Goal: Task Accomplishment & Management: Manage account settings

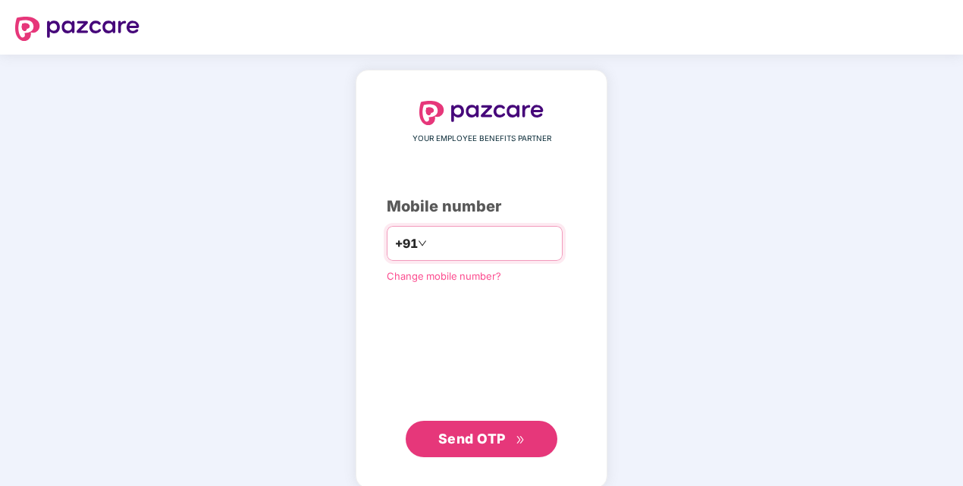
click at [555, 247] on input "number" at bounding box center [492, 243] width 124 height 24
type input "**********"
click at [577, 177] on div "**********" at bounding box center [482, 279] width 190 height 357
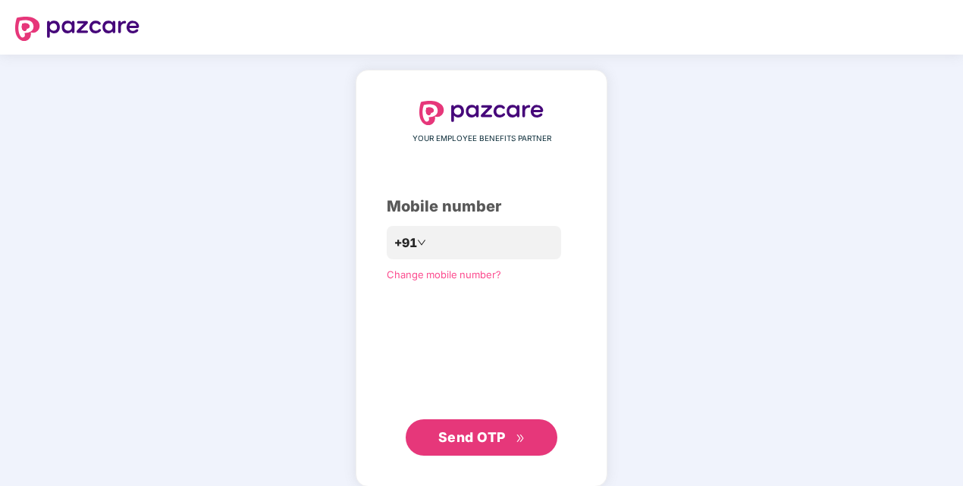
click at [482, 423] on button "Send OTP" at bounding box center [482, 437] width 152 height 36
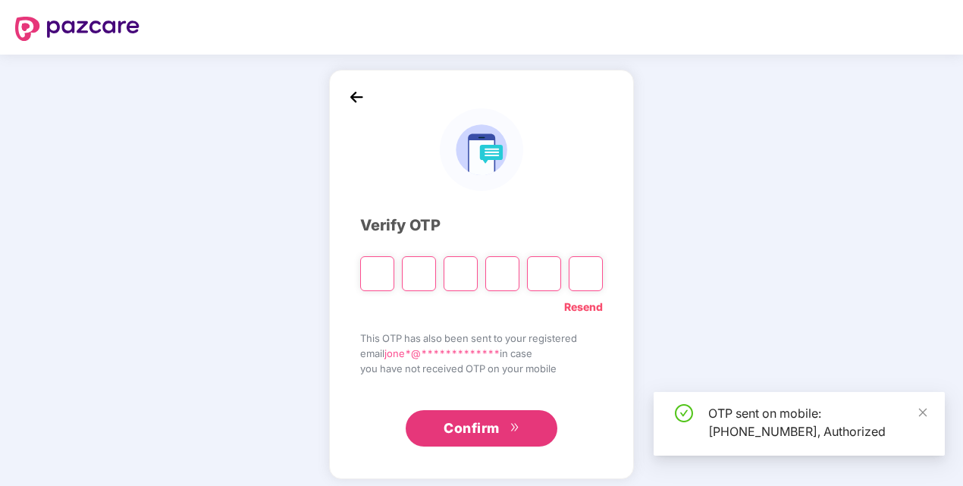
click at [373, 261] on input "Please enter verification code. Digit 1" at bounding box center [377, 273] width 34 height 35
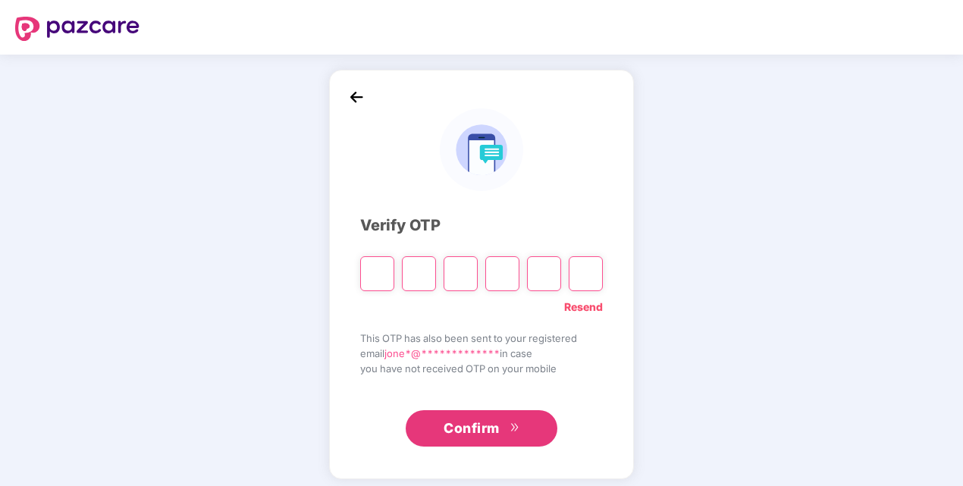
type input "*"
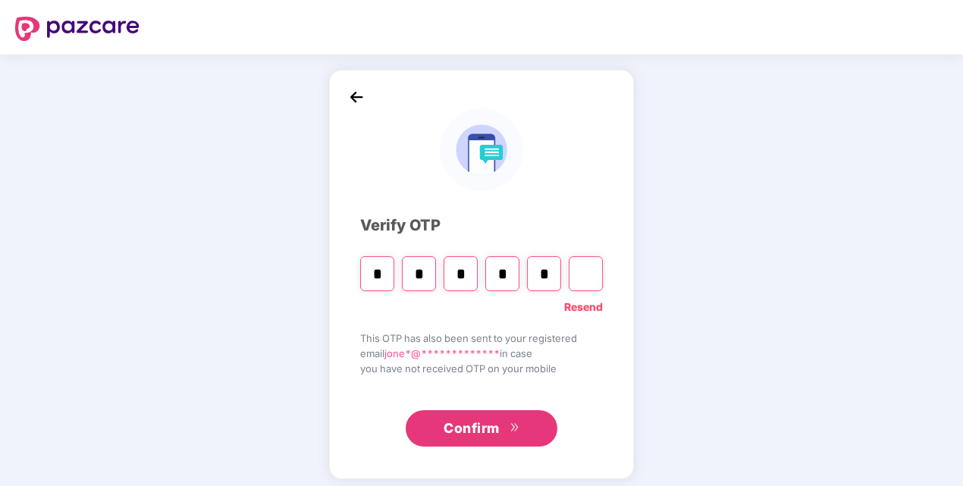
type input "*"
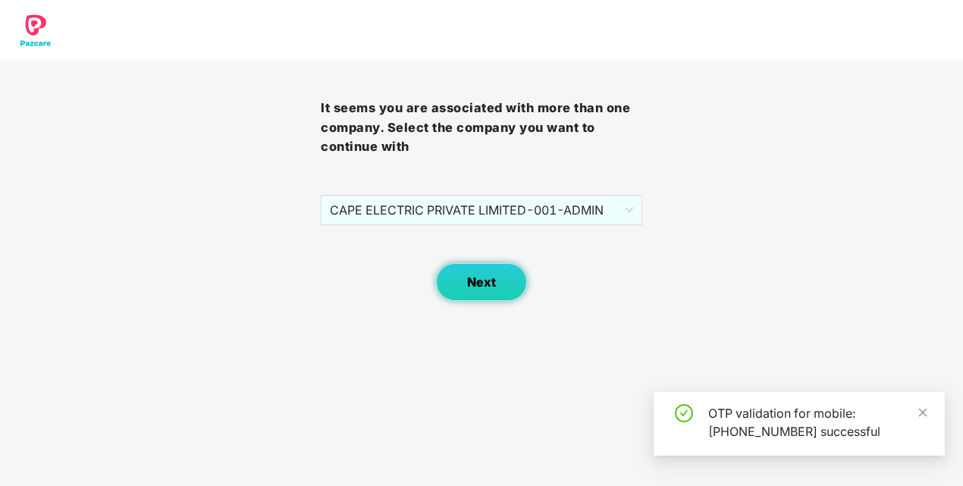
click at [488, 272] on button "Next" at bounding box center [481, 282] width 91 height 38
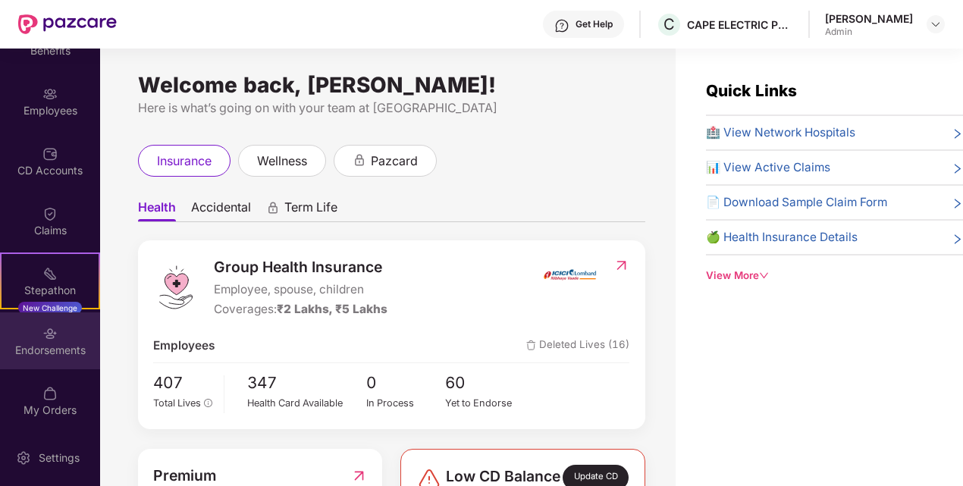
scroll to position [98, 0]
click at [55, 337] on div "Endorsements" at bounding box center [50, 338] width 100 height 57
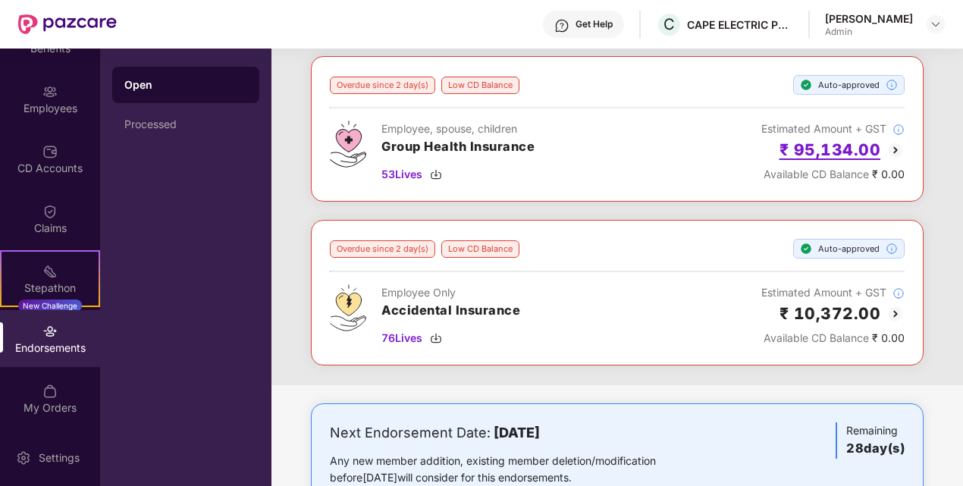
scroll to position [121, 0]
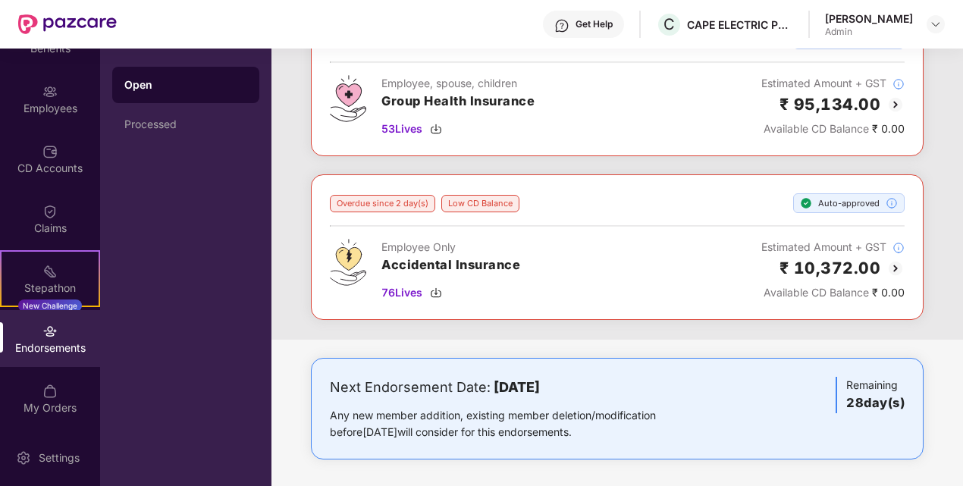
click at [670, 255] on div "Employee Only Accidental Insurance 76 Lives Estimated Amount + GST ₹ 10,372.00 …" at bounding box center [617, 270] width 575 height 62
click at [895, 269] on img at bounding box center [896, 268] width 18 height 18
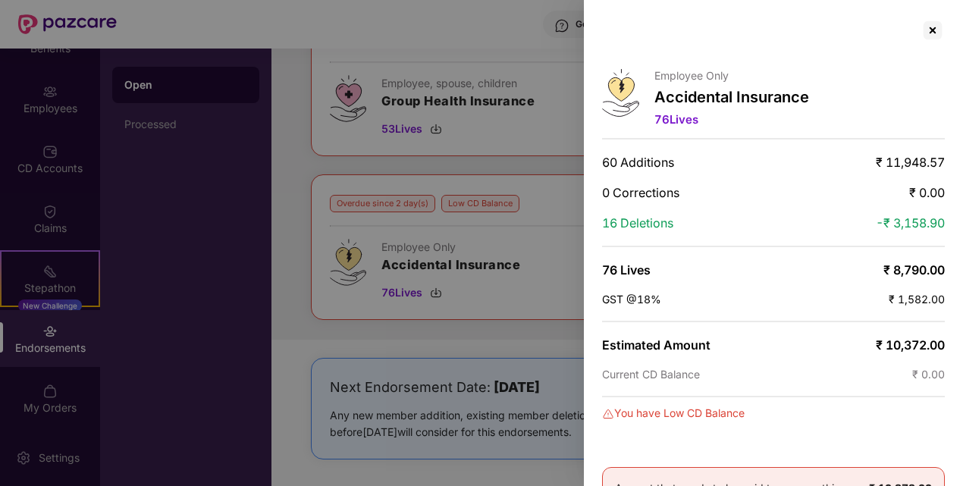
click at [538, 234] on div at bounding box center [481, 243] width 963 height 486
click at [561, 272] on div at bounding box center [481, 243] width 963 height 486
click at [529, 281] on div at bounding box center [481, 243] width 963 height 486
click at [932, 32] on div at bounding box center [933, 30] width 24 height 24
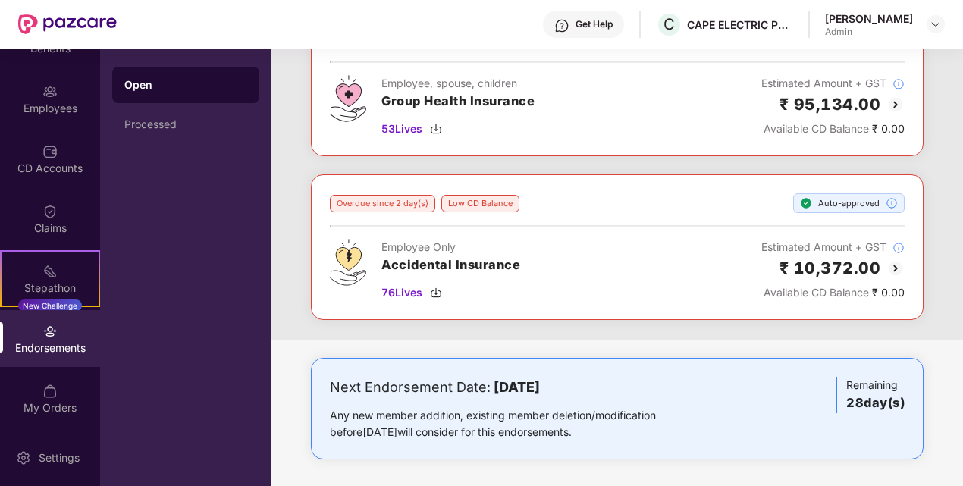
click at [531, 273] on div "Employee Only Accidental Insurance 76 Lives Estimated Amount + GST ₹ 10,372.00 …" at bounding box center [617, 270] width 575 height 62
click at [435, 294] on img at bounding box center [436, 293] width 12 height 12
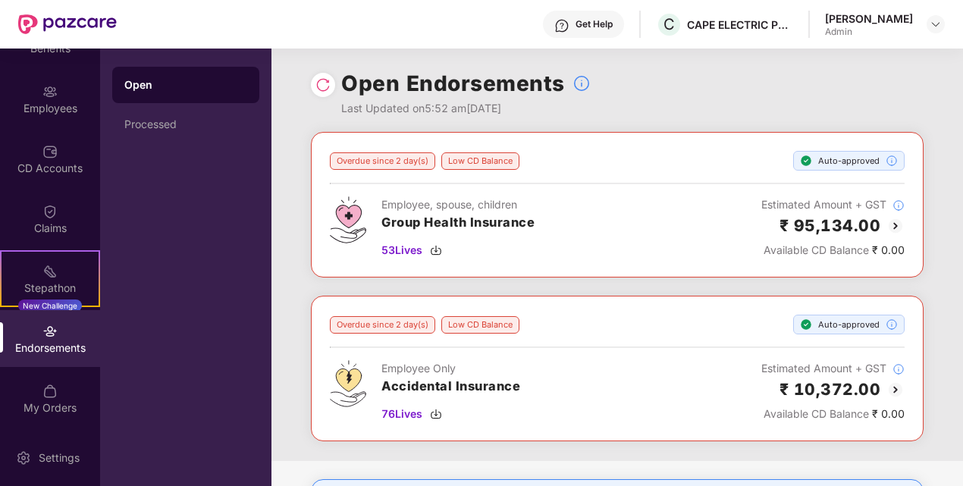
scroll to position [0, 0]
click at [434, 247] on img at bounding box center [436, 250] width 12 height 12
click at [119, 138] on div "Processed" at bounding box center [185, 124] width 147 height 36
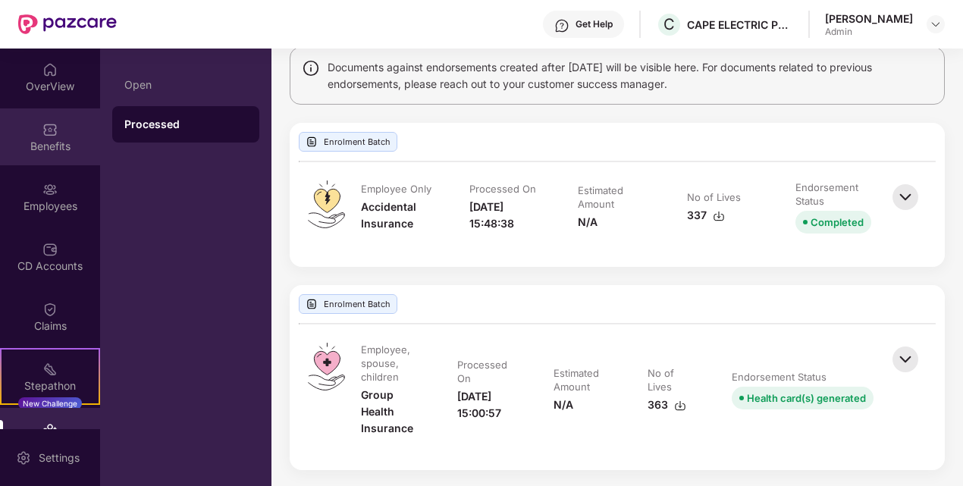
click at [45, 152] on div "Benefits" at bounding box center [50, 146] width 100 height 15
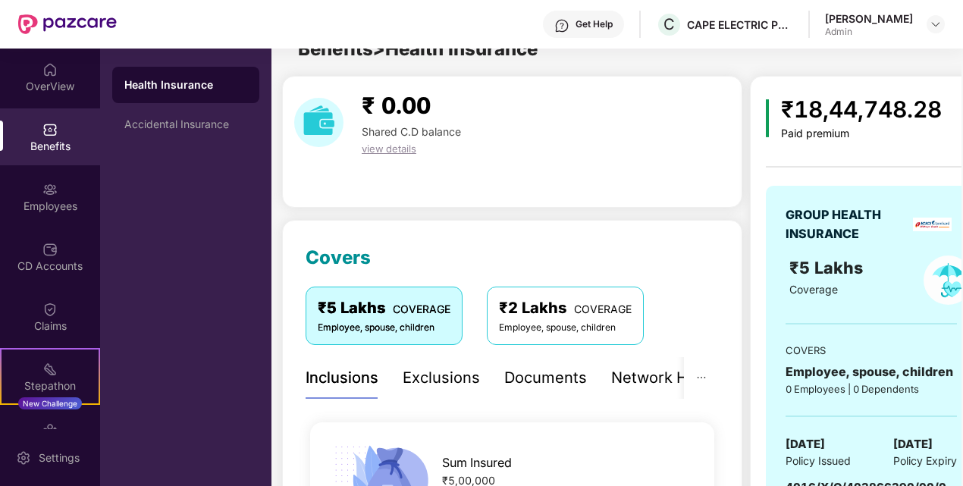
scroll to position [122, 0]
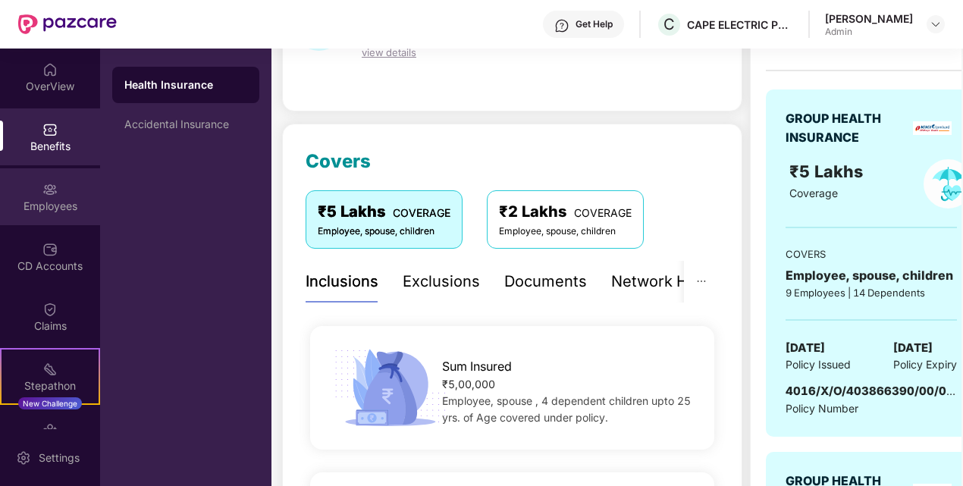
click at [32, 212] on div "Employees" at bounding box center [50, 206] width 100 height 15
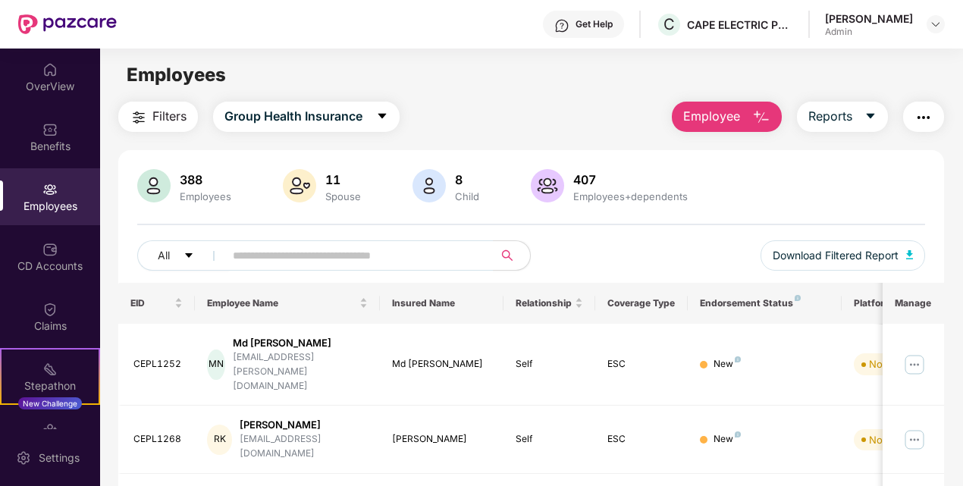
click at [877, 109] on button "Reports" at bounding box center [842, 117] width 91 height 30
click at [725, 176] on div "388 Employees 11 Spouse 8 Child 407 Employees+dependents" at bounding box center [531, 187] width 789 height 36
click at [736, 173] on div "388 Employees 11 Spouse 8 Child 407 Employees+dependents" at bounding box center [531, 187] width 789 height 36
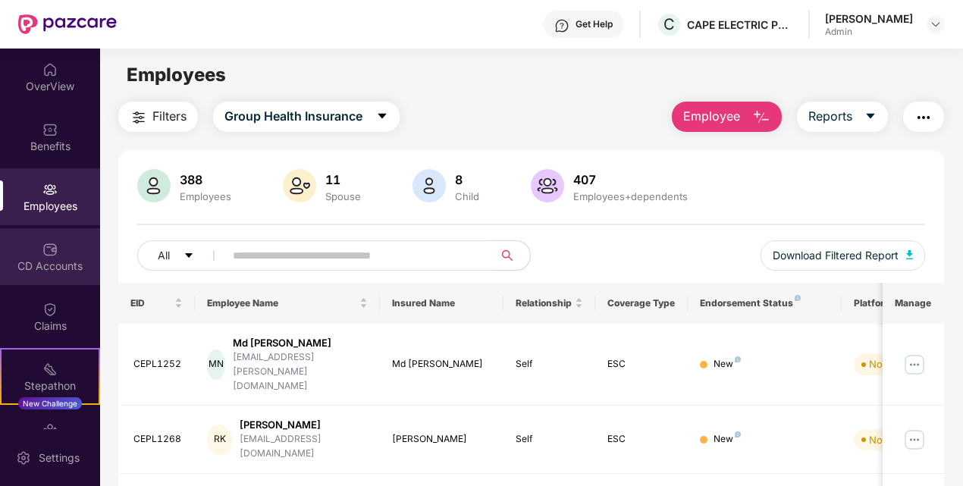
click at [17, 256] on div "CD Accounts" at bounding box center [50, 256] width 100 height 57
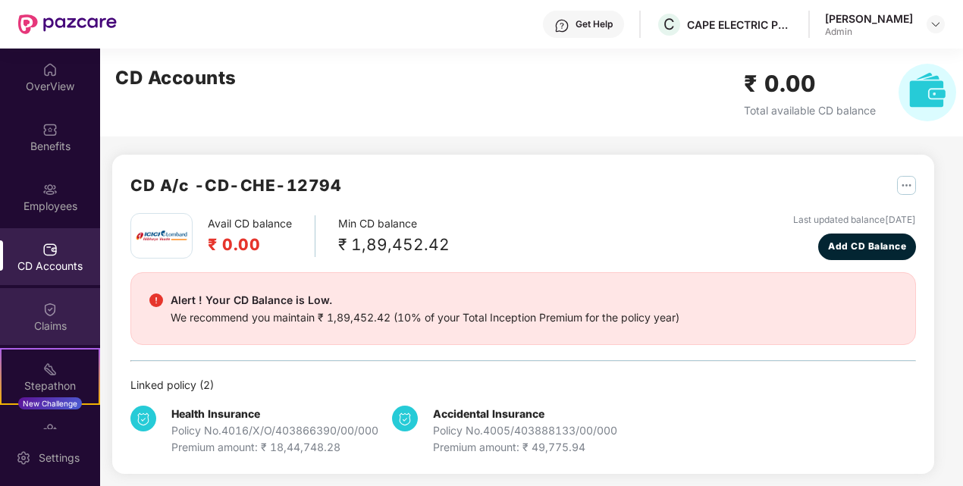
click at [38, 314] on div "Claims" at bounding box center [50, 316] width 100 height 57
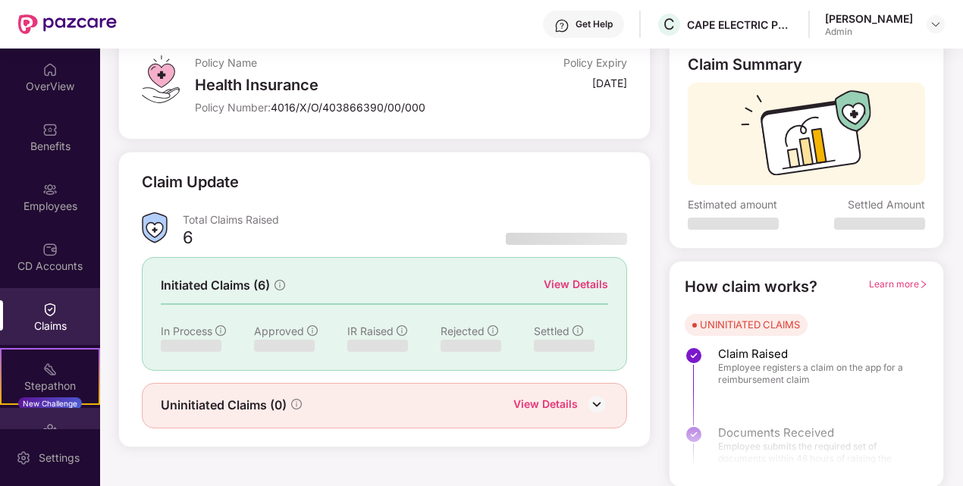
scroll to position [98, 0]
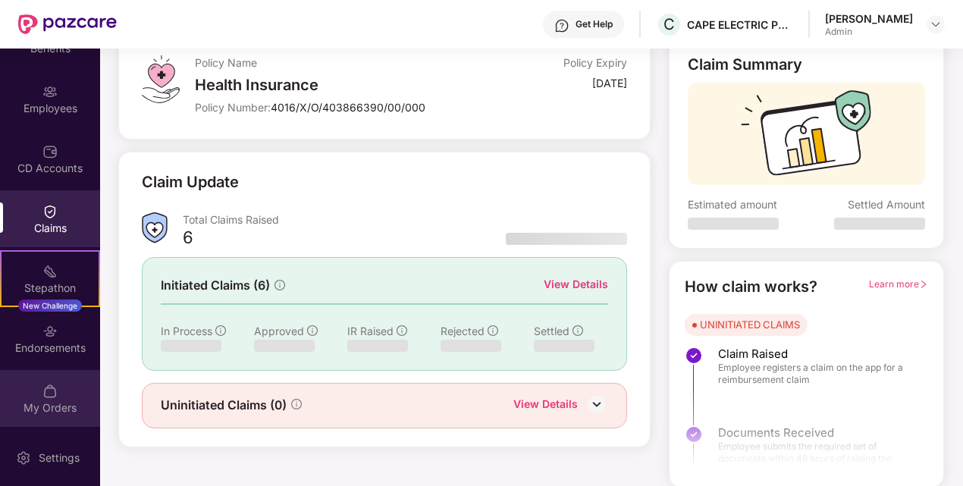
click at [30, 401] on div "My Orders" at bounding box center [50, 408] width 100 height 15
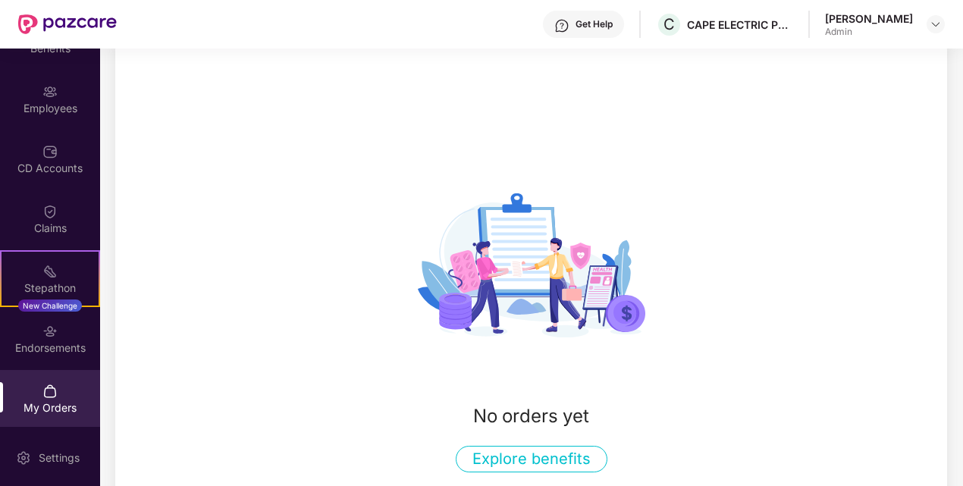
scroll to position [97, 0]
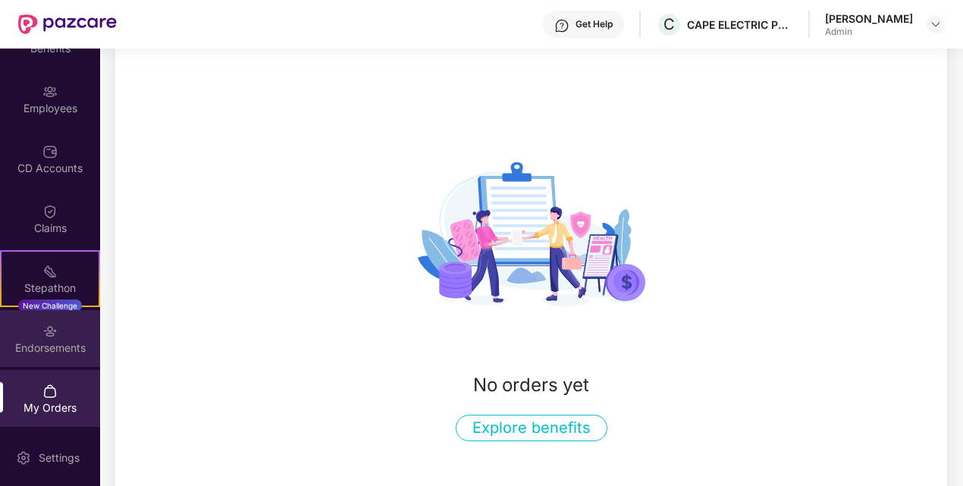
click at [41, 345] on div "Endorsements" at bounding box center [50, 348] width 100 height 15
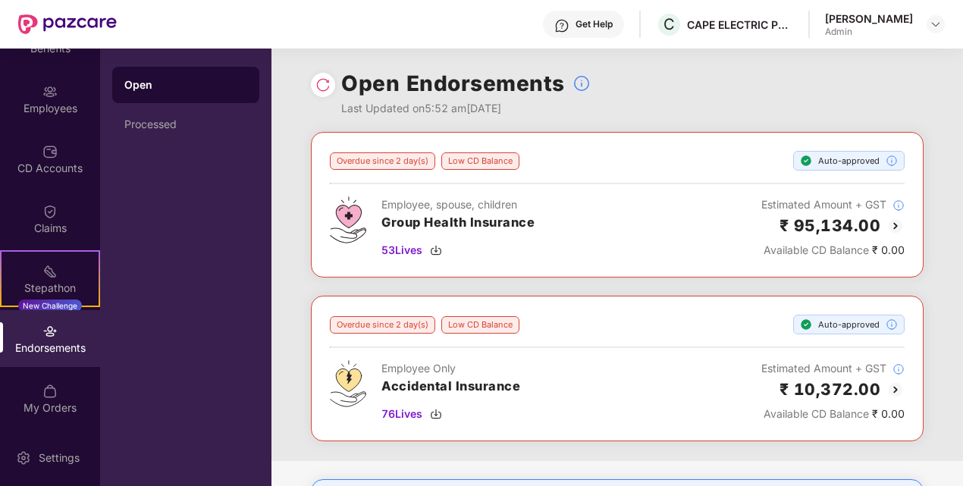
click at [41, 345] on div "Endorsements" at bounding box center [50, 348] width 100 height 15
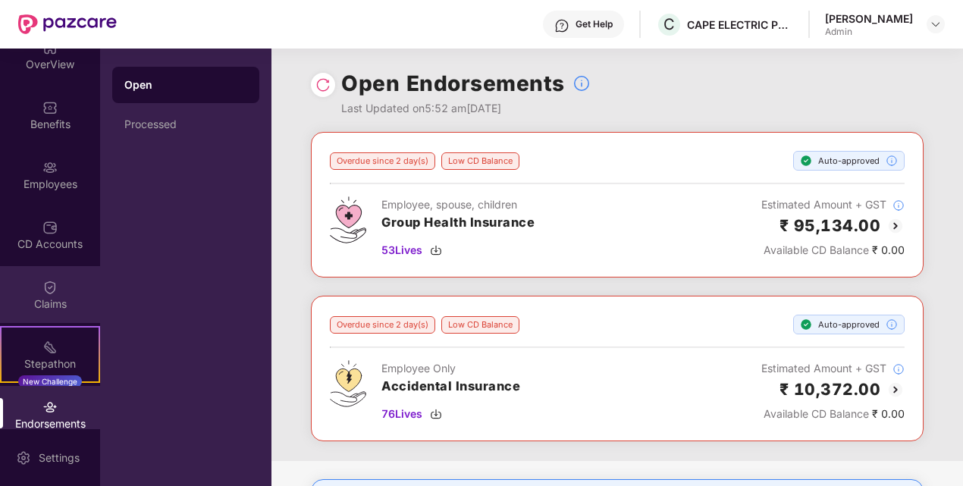
click at [39, 303] on div "Claims" at bounding box center [50, 304] width 100 height 15
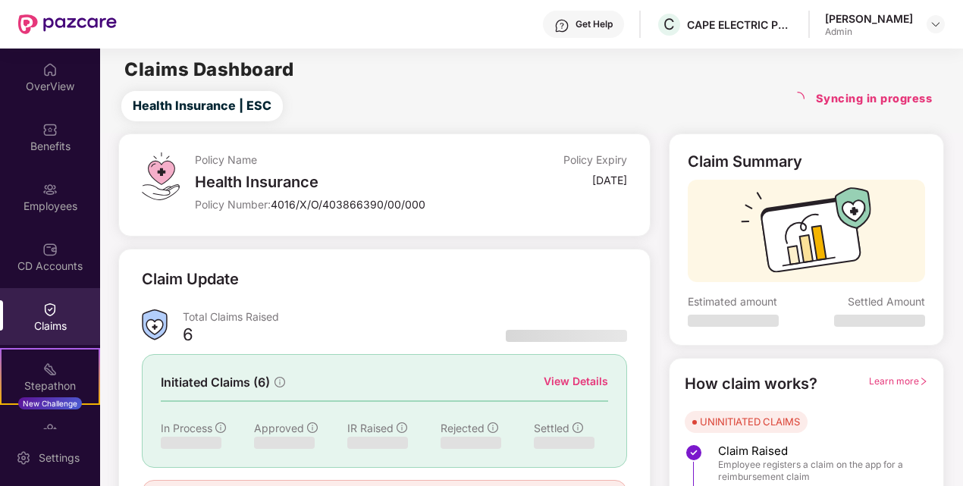
click at [27, 288] on div "Claims" at bounding box center [50, 316] width 100 height 57
click at [38, 266] on div "CD Accounts" at bounding box center [50, 266] width 100 height 15
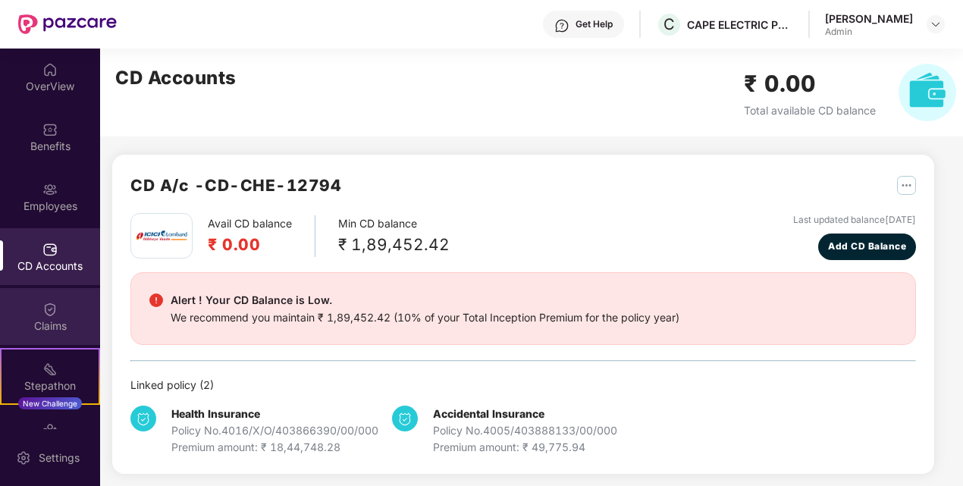
click at [30, 323] on div "Claims" at bounding box center [50, 326] width 100 height 15
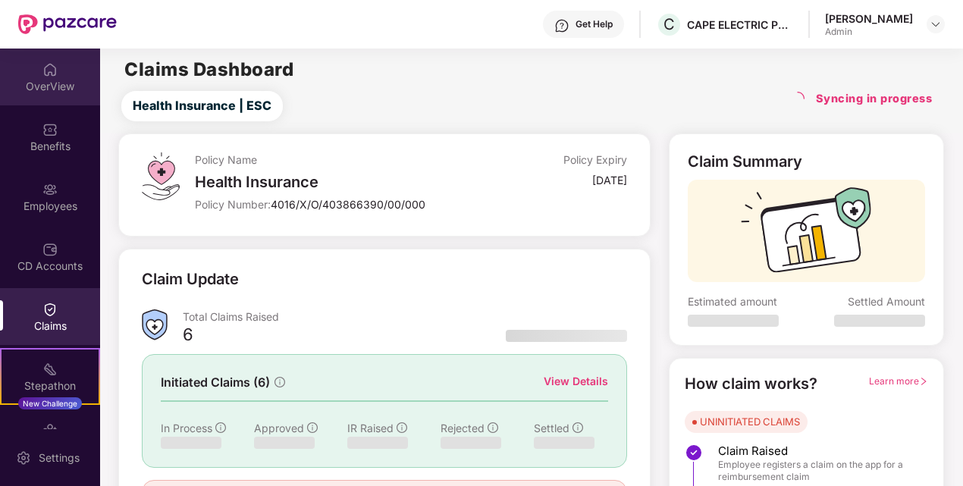
click at [33, 91] on div "OverView" at bounding box center [50, 86] width 100 height 15
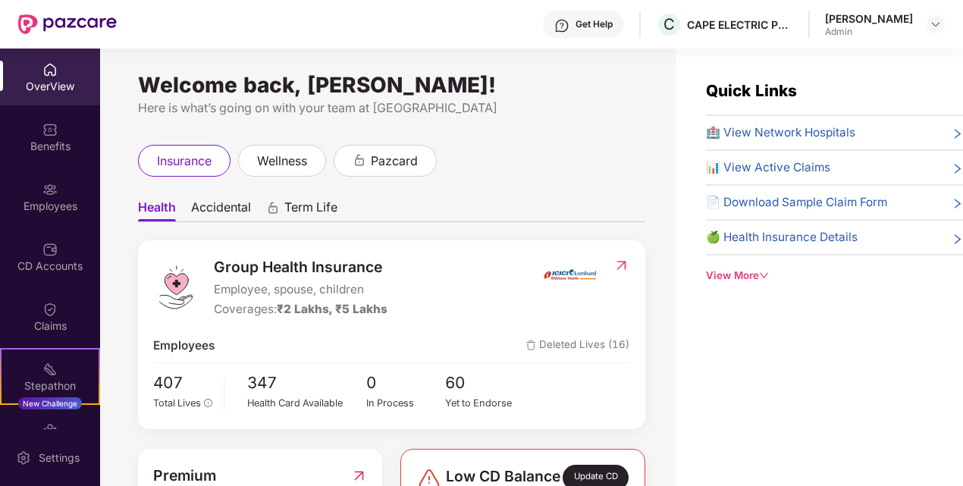
click at [45, 149] on div "Benefits" at bounding box center [50, 146] width 100 height 15
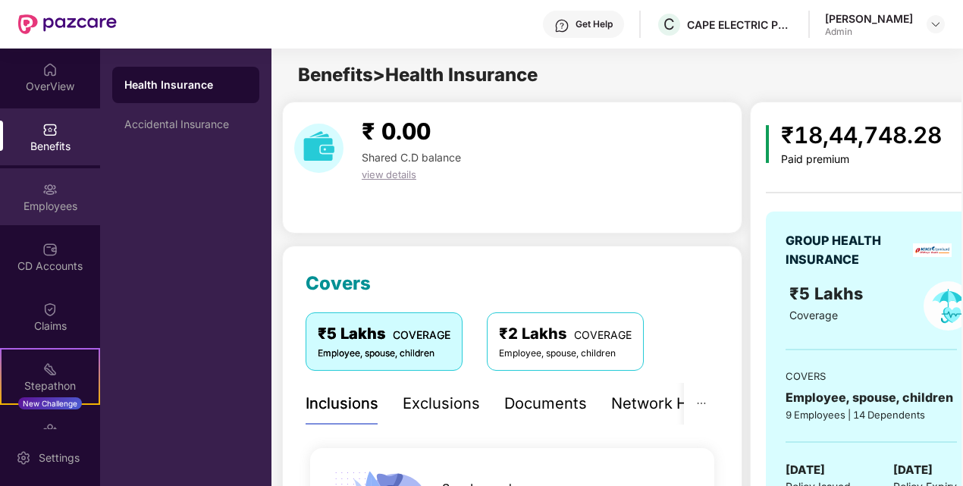
click at [58, 195] on div "Employees" at bounding box center [50, 196] width 100 height 57
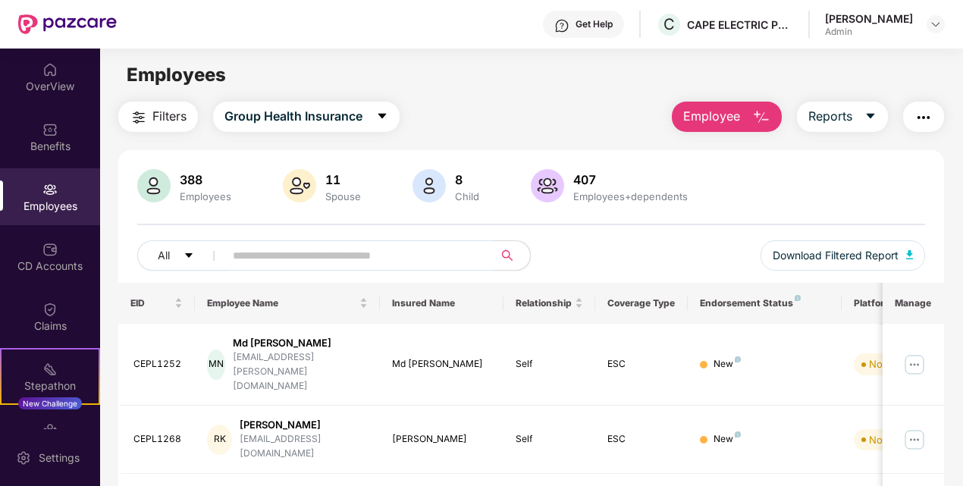
click at [255, 262] on input "text" at bounding box center [353, 255] width 240 height 23
type input "*****"
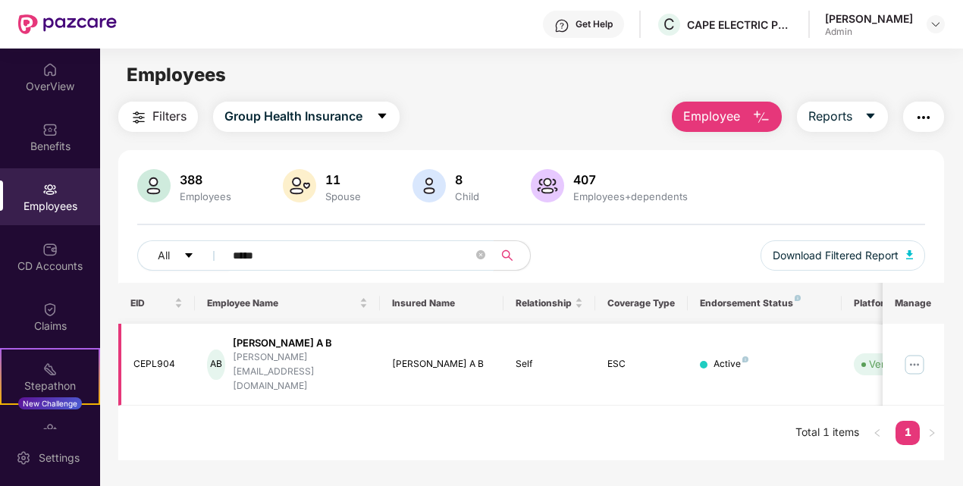
click at [918, 353] on img at bounding box center [915, 365] width 24 height 24
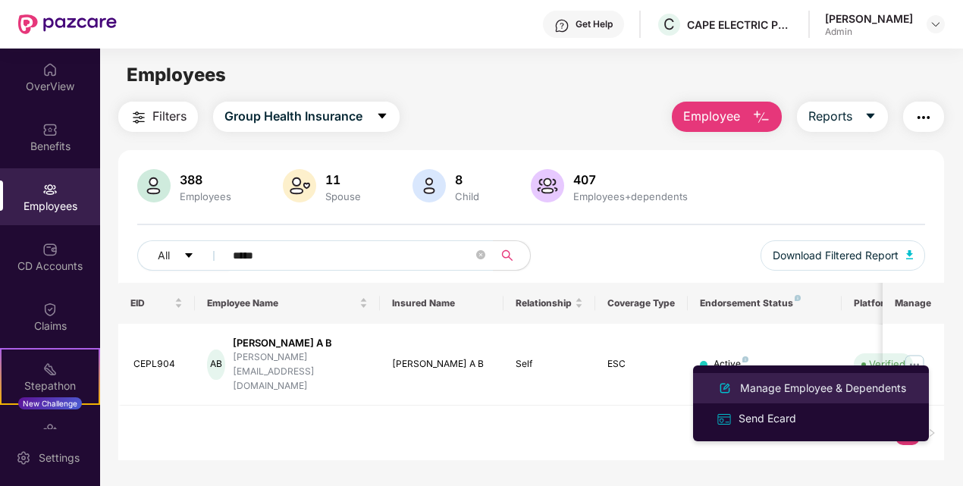
click at [819, 388] on div "Manage Employee & Dependents" at bounding box center [823, 388] width 172 height 17
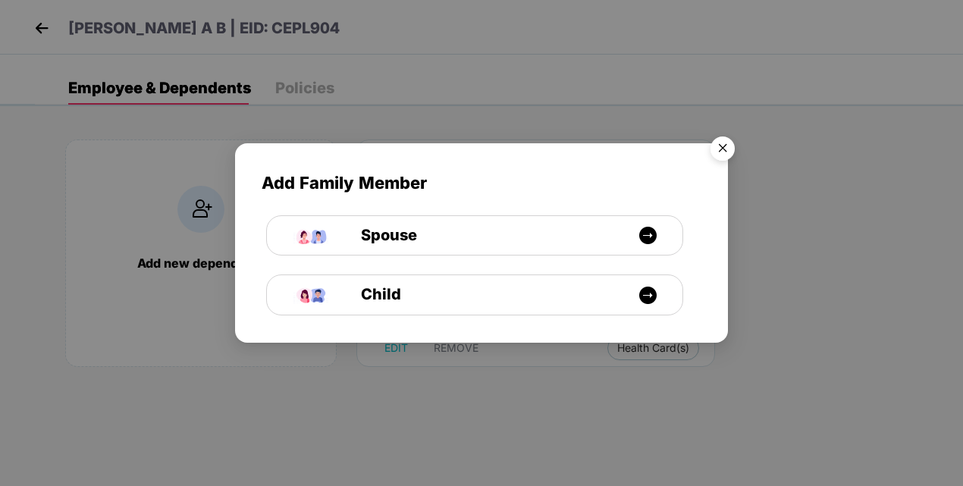
click at [721, 153] on img "Close" at bounding box center [723, 151] width 42 height 42
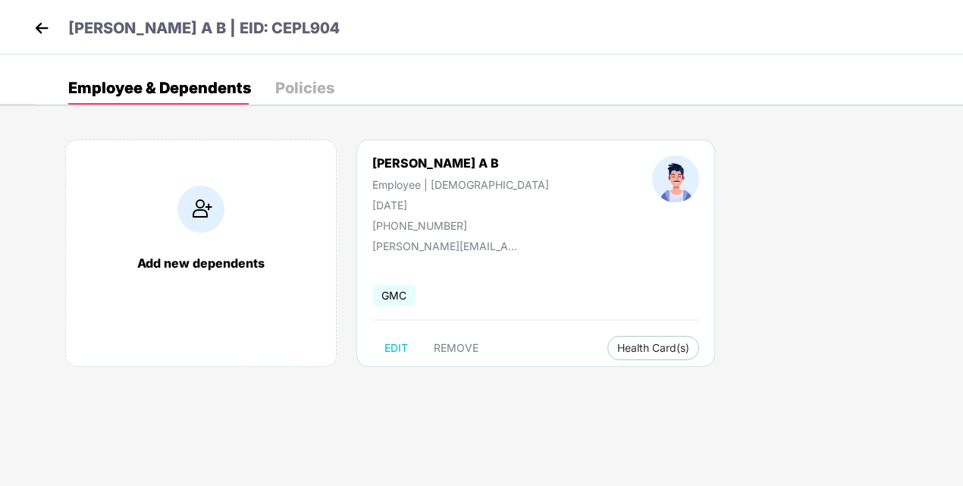
click at [325, 93] on div "Policies" at bounding box center [304, 87] width 59 height 15
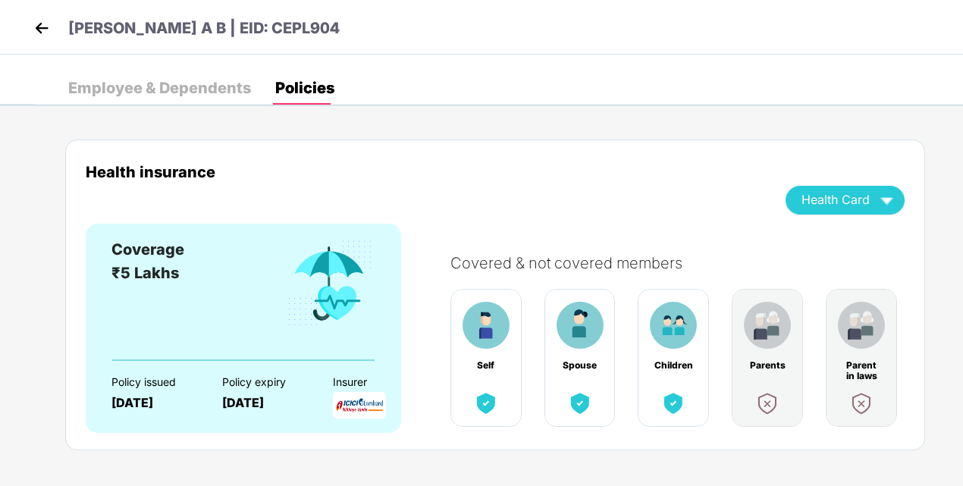
click at [476, 157] on div "Health insurance Health Card Coverage ₹5 Lakhs Policy issued [DATE] Policy expi…" at bounding box center [495, 295] width 860 height 311
